Goal: Task Accomplishment & Management: Manage account settings

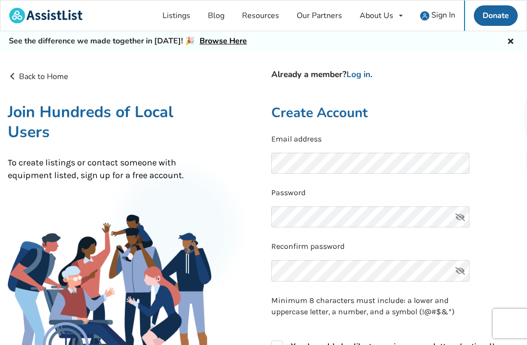
click at [438, 11] on span "Sign In" at bounding box center [443, 15] width 24 height 11
click at [442, 13] on span "Sign In" at bounding box center [443, 15] width 24 height 11
click at [422, 19] on img at bounding box center [424, 15] width 9 height 9
click at [511, 38] on icon at bounding box center [510, 40] width 9 height 8
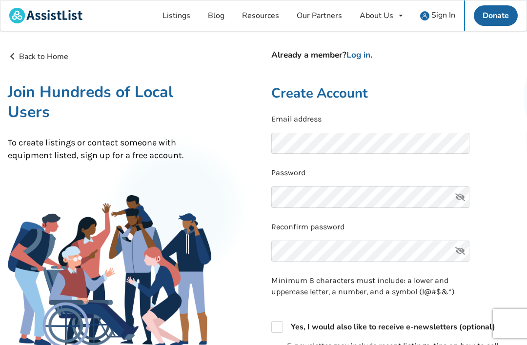
click at [442, 12] on span "Sign In" at bounding box center [443, 15] width 24 height 11
click at [173, 20] on link "Listings" at bounding box center [176, 15] width 45 height 30
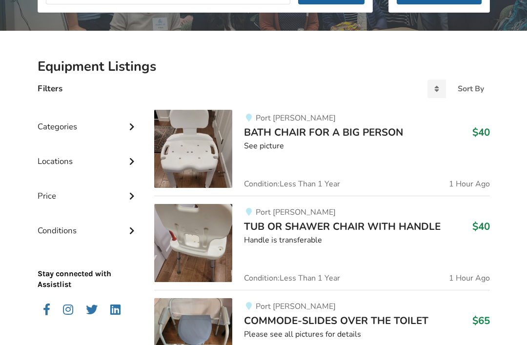
scroll to position [162, 0]
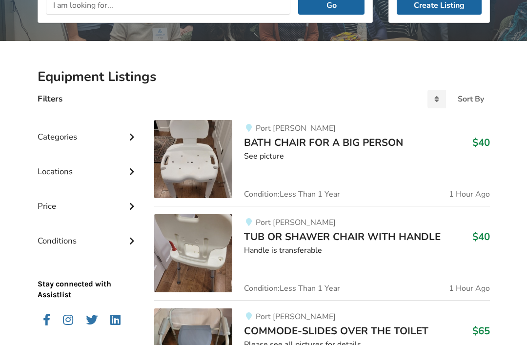
click at [59, 137] on div "Categories" at bounding box center [88, 129] width 101 height 35
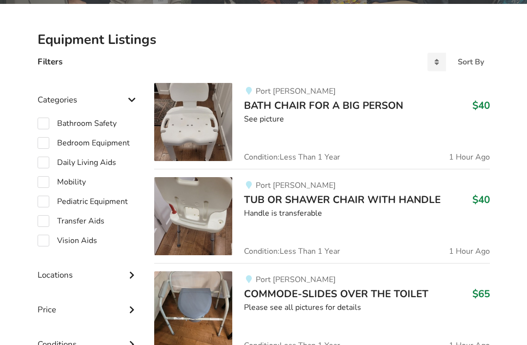
scroll to position [199, 0]
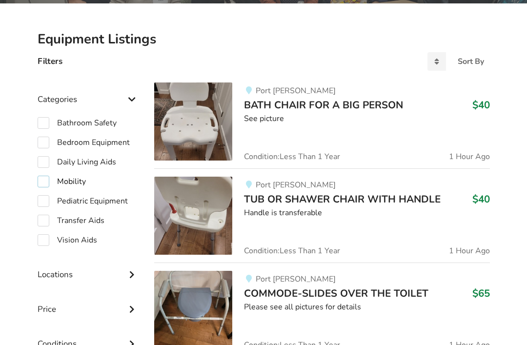
click at [46, 180] on label "Mobility" at bounding box center [62, 182] width 48 height 12
checkbox input "true"
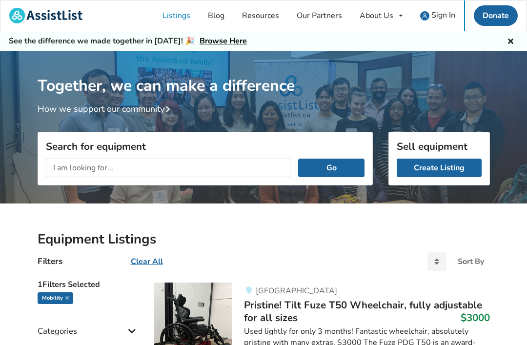
click at [441, 11] on span "Sign In" at bounding box center [443, 15] width 24 height 11
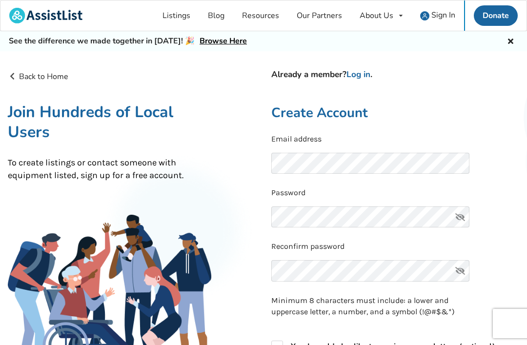
click at [361, 73] on link "Log in" at bounding box center [358, 74] width 24 height 11
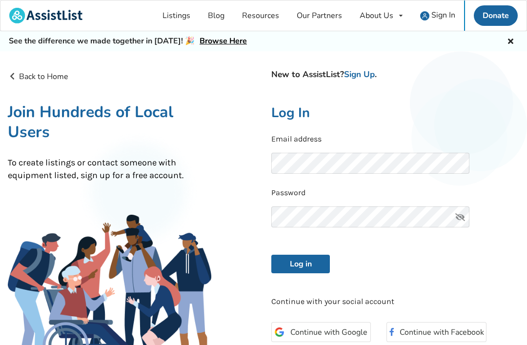
click at [300, 262] on button "Log in" at bounding box center [300, 264] width 59 height 19
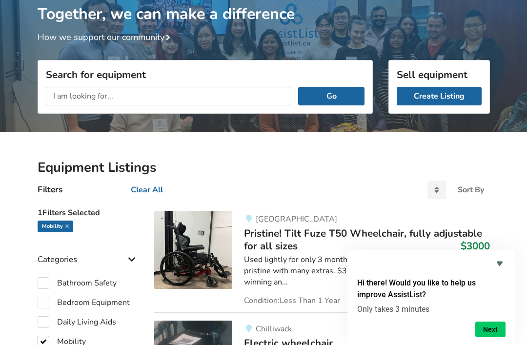
scroll to position [92, 0]
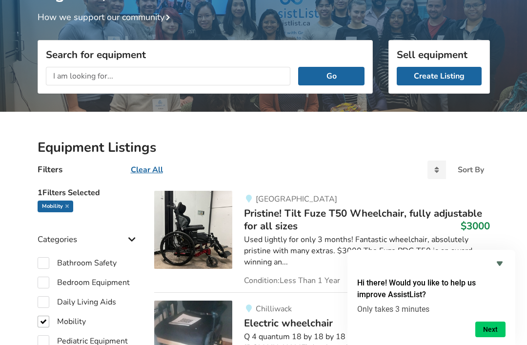
click at [501, 269] on icon "Hide survey" at bounding box center [499, 263] width 12 height 12
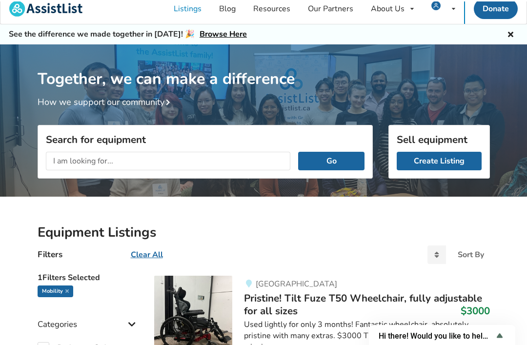
scroll to position [0, 0]
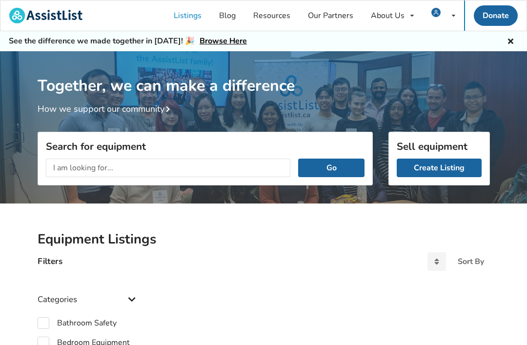
checkbox input "true"
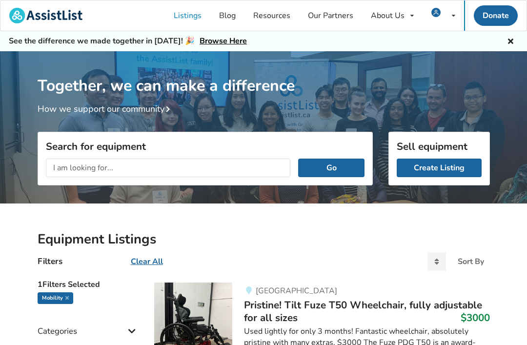
click at [188, 16] on link "Listings" at bounding box center [187, 15] width 45 height 30
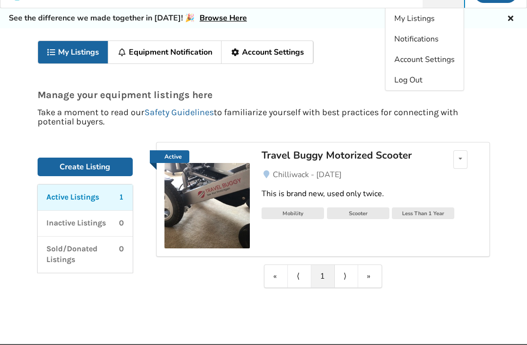
scroll to position [23, 0]
click at [458, 158] on icon at bounding box center [459, 159] width 3 height 6
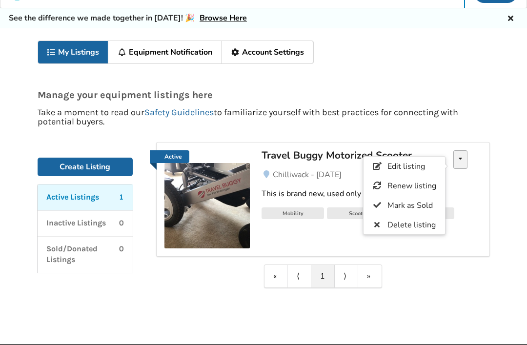
click at [402, 165] on span "Edit listing" at bounding box center [406, 166] width 38 height 11
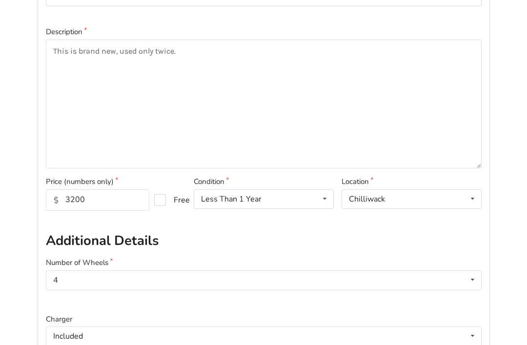
scroll to position [155, 0]
click at [92, 200] on input "3200" at bounding box center [98, 199] width 104 height 21
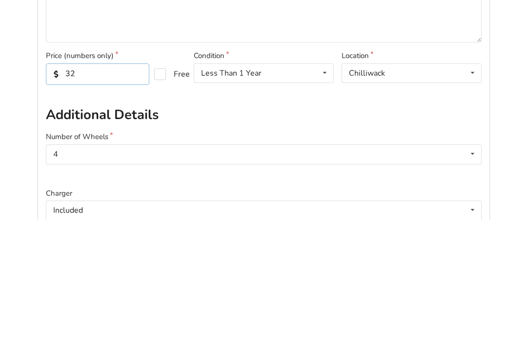
type input "3"
type input "2500"
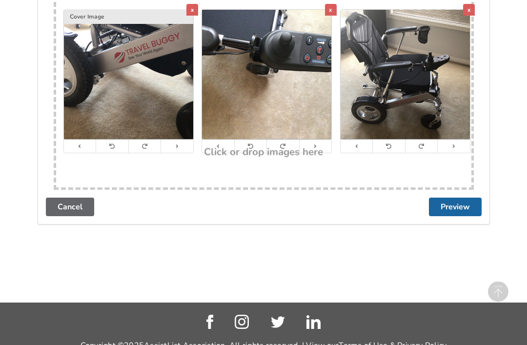
scroll to position [590, 0]
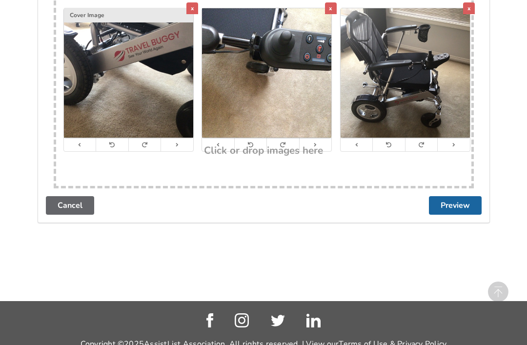
click at [454, 199] on button "Preview" at bounding box center [455, 205] width 53 height 19
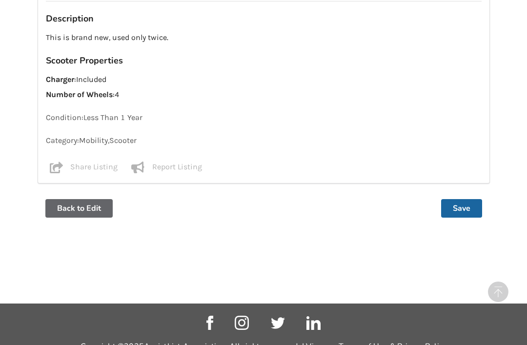
scroll to position [655, 0]
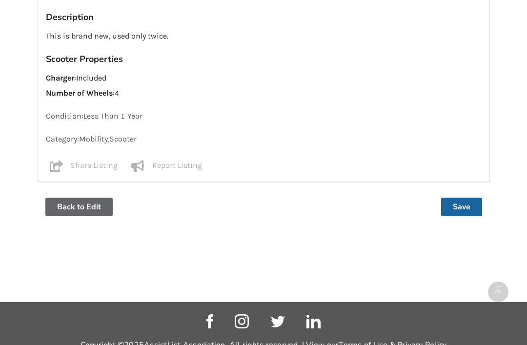
click at [465, 201] on button "Save" at bounding box center [461, 206] width 41 height 19
